Goal: Task Accomplishment & Management: Manage account settings

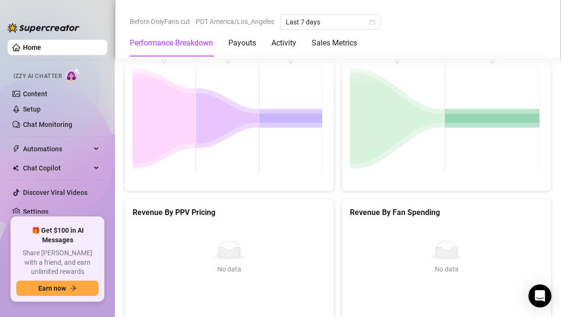
scroll to position [1068, 0]
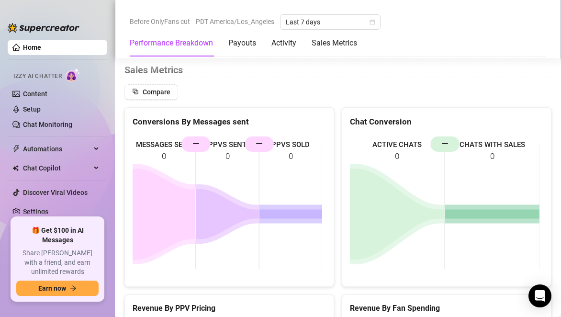
click at [294, 210] on icon at bounding box center [291, 214] width 63 height 9
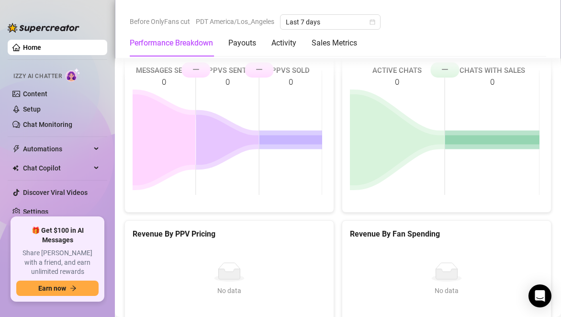
scroll to position [1403, 0]
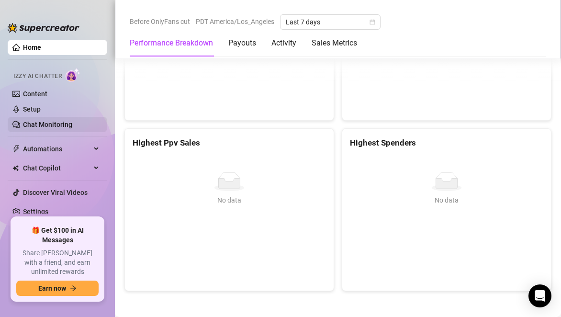
click at [54, 121] on link "Chat Monitoring" at bounding box center [47, 125] width 49 height 8
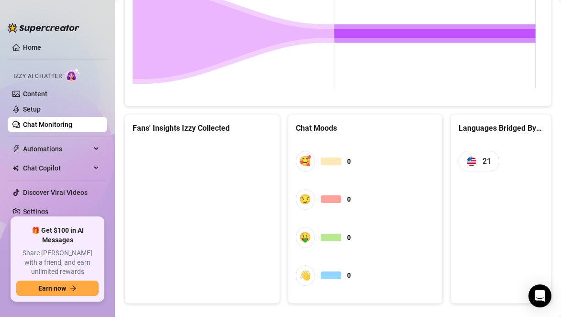
scroll to position [542, 0]
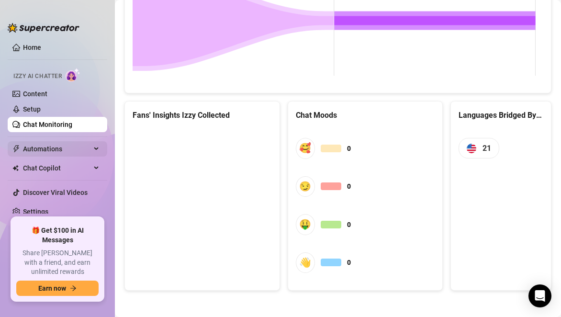
click at [53, 149] on span "Automations" at bounding box center [57, 148] width 68 height 15
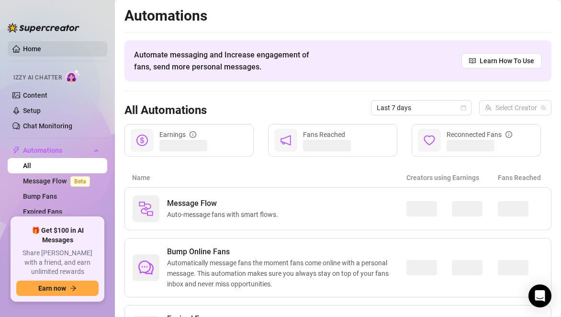
click at [38, 50] on link "Home" at bounding box center [32, 49] width 18 height 8
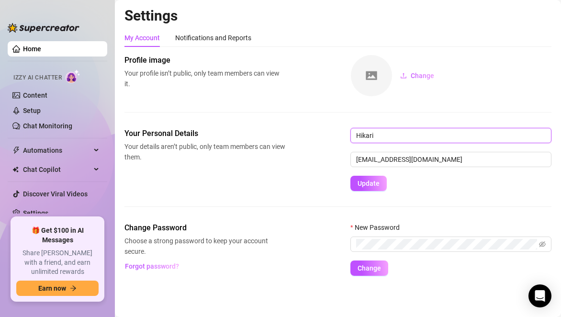
drag, startPoint x: 388, startPoint y: 143, endPoint x: 338, endPoint y: 144, distance: 50.8
click at [338, 144] on div "Your Personal Details Your details aren’t public, only team members can view th…" at bounding box center [337, 159] width 427 height 63
type input "g"
type input "Gloren"
click at [321, 179] on div "Your Personal Details Your details aren’t public, only team members can view th…" at bounding box center [337, 159] width 427 height 63
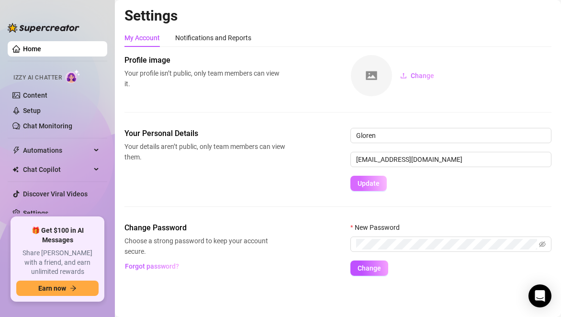
click at [374, 184] on span "Update" at bounding box center [369, 184] width 22 height 8
click at [363, 181] on span "Update" at bounding box center [369, 184] width 22 height 8
click at [41, 47] on link "Home" at bounding box center [32, 49] width 18 height 8
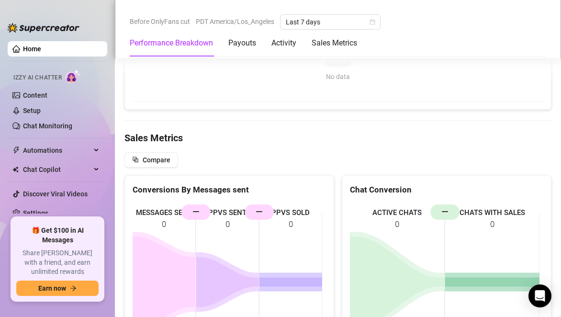
scroll to position [1020, 0]
